Goal: Information Seeking & Learning: Check status

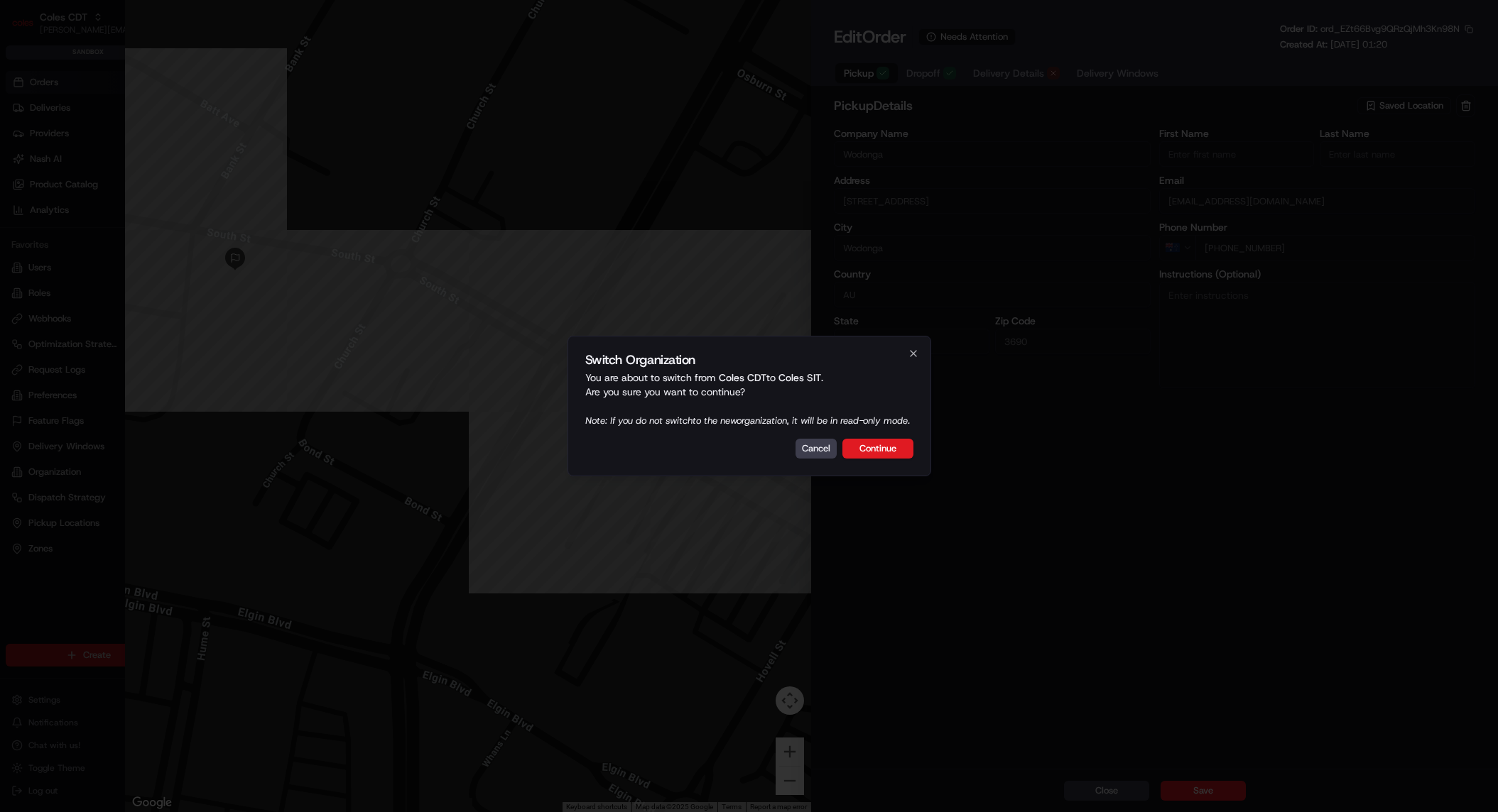
drag, startPoint x: 867, startPoint y: 456, endPoint x: 883, endPoint y: 456, distance: 16.0
click at [867, 456] on button "Continue" at bounding box center [878, 448] width 71 height 20
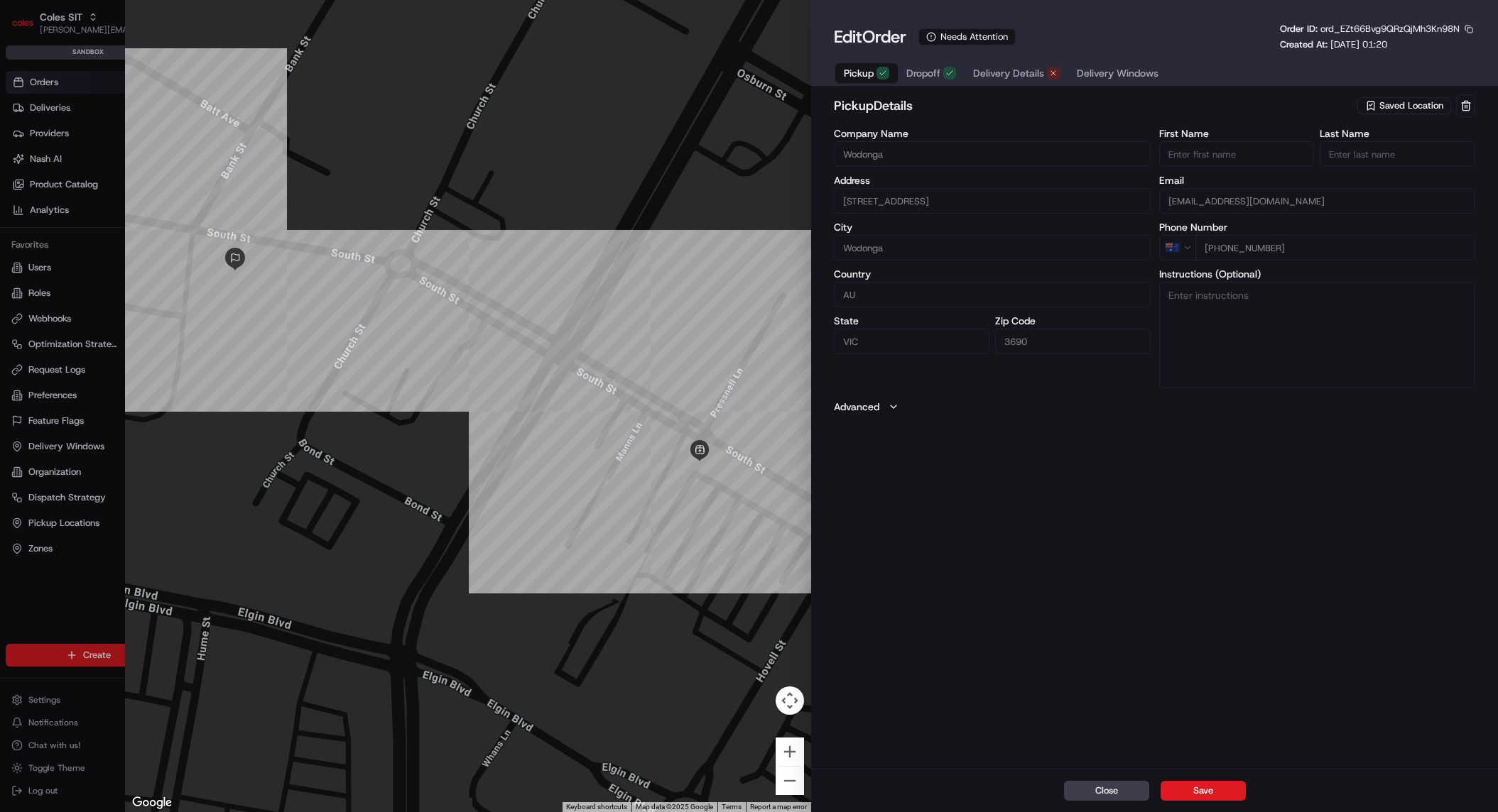
click at [1243, 608] on div "pickup Details Saved Location Company Name Wodonga Address 1-13 South St, Wodon…" at bounding box center [1155, 431] width 687 height 677
